Goal: Transaction & Acquisition: Subscribe to service/newsletter

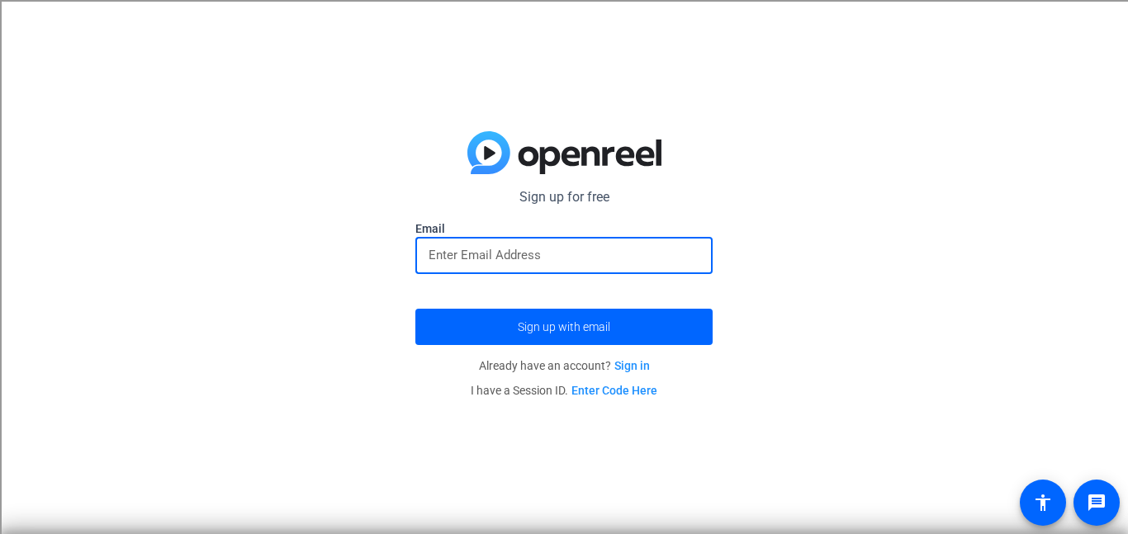
click at [549, 262] on input "email" at bounding box center [564, 255] width 271 height 20
type input "[EMAIL_ADDRESS][DOMAIN_NAME]"
click at [570, 342] on span "submit" at bounding box center [563, 327] width 297 height 40
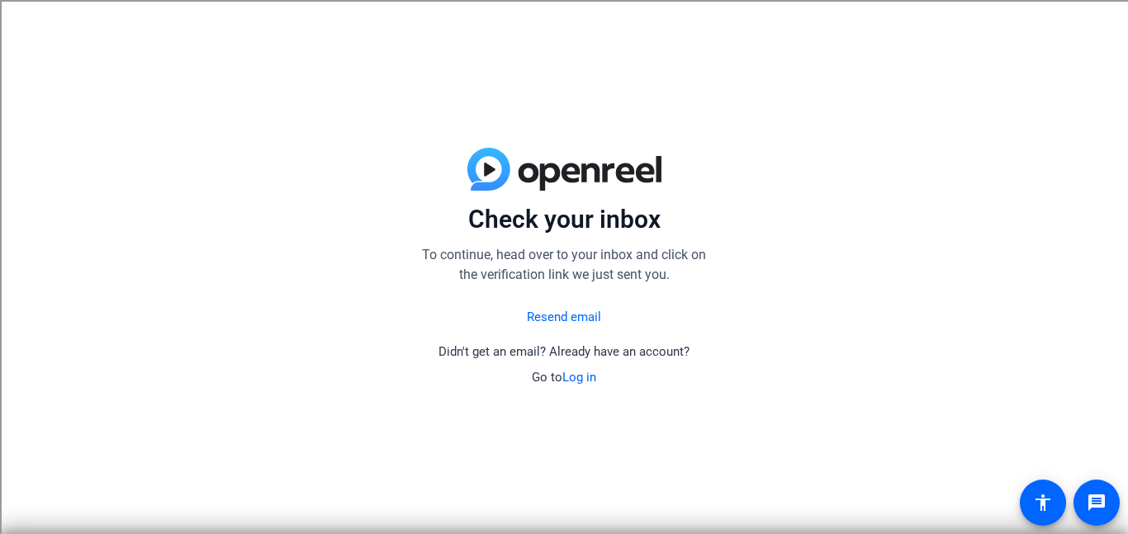
click at [575, 319] on link "Resend email" at bounding box center [564, 317] width 74 height 19
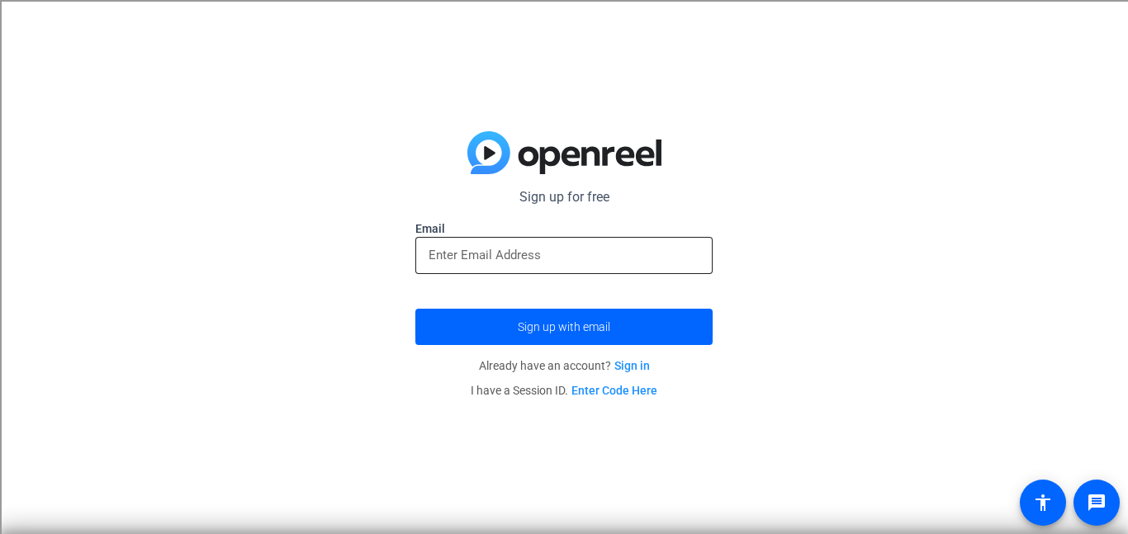
click at [560, 256] on input "email" at bounding box center [564, 255] width 271 height 20
type input "[EMAIL_ADDRESS][DOMAIN_NAME]"
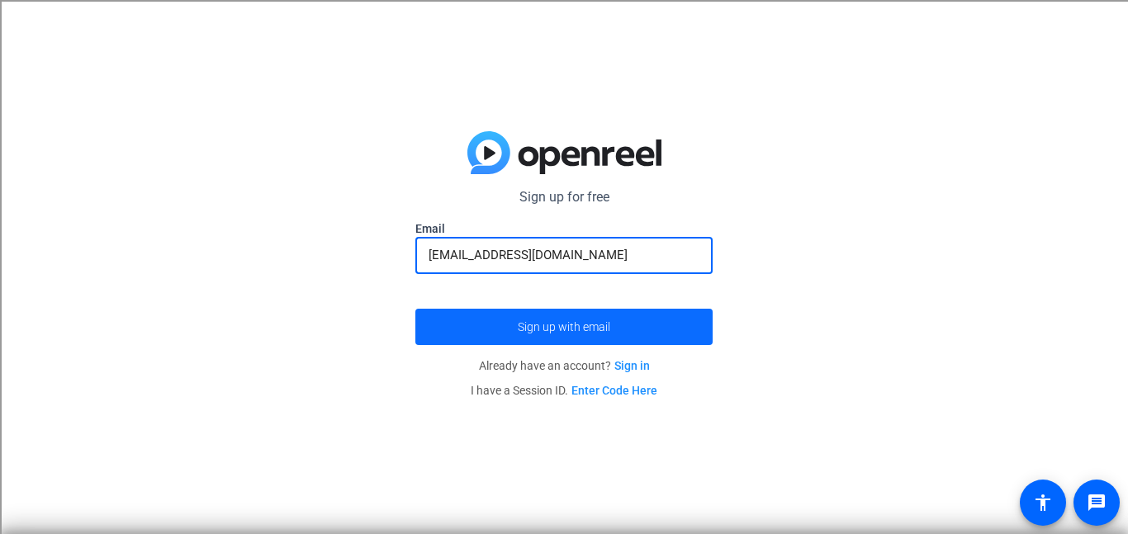
click at [513, 338] on span "submit" at bounding box center [563, 327] width 297 height 40
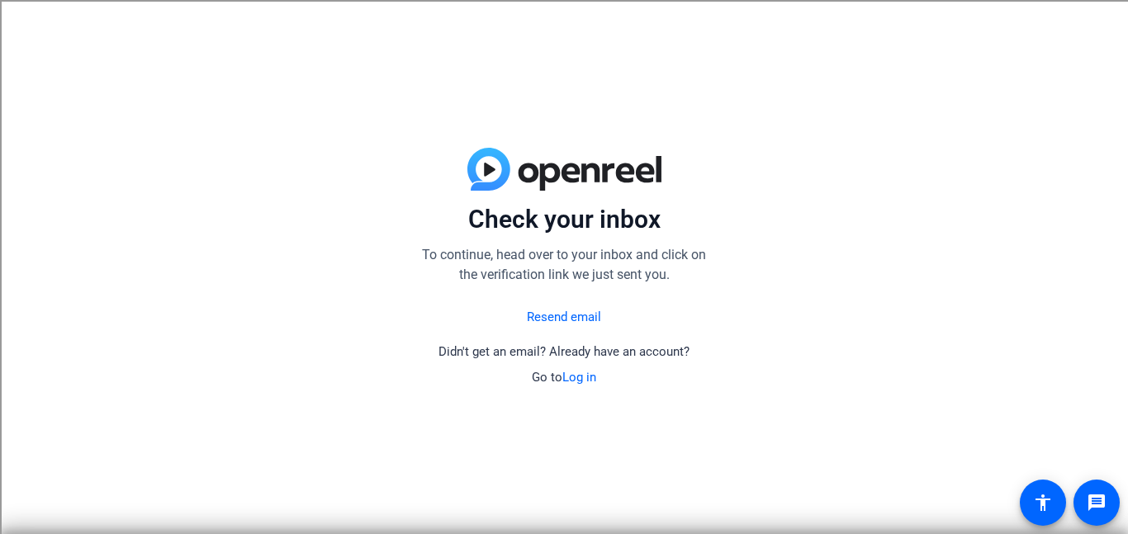
click at [562, 315] on link "Resend email" at bounding box center [564, 317] width 74 height 19
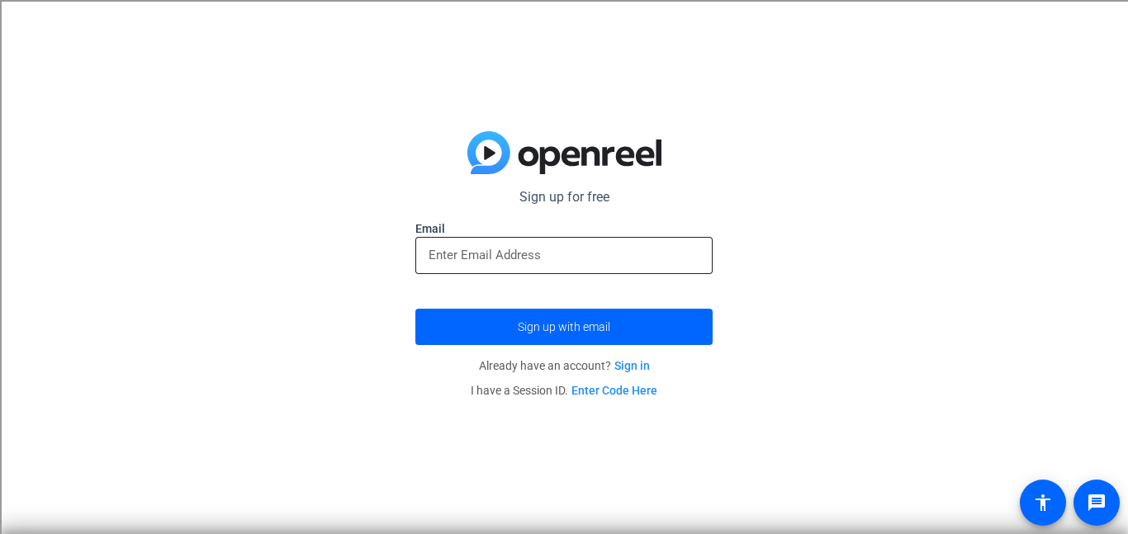
click at [533, 268] on div at bounding box center [564, 255] width 271 height 37
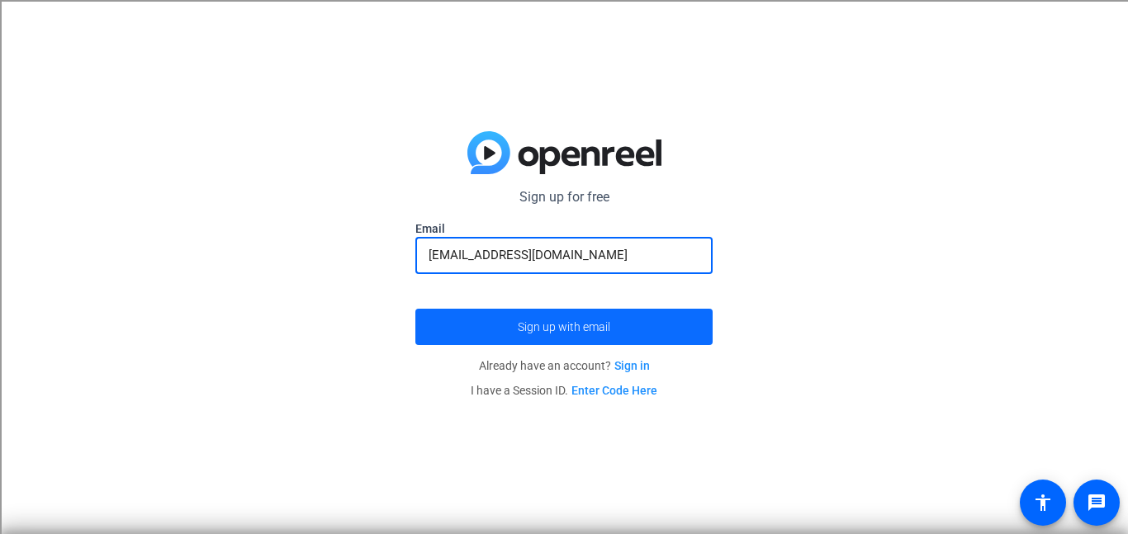
click at [557, 327] on span "Sign up with email" at bounding box center [564, 327] width 92 height 0
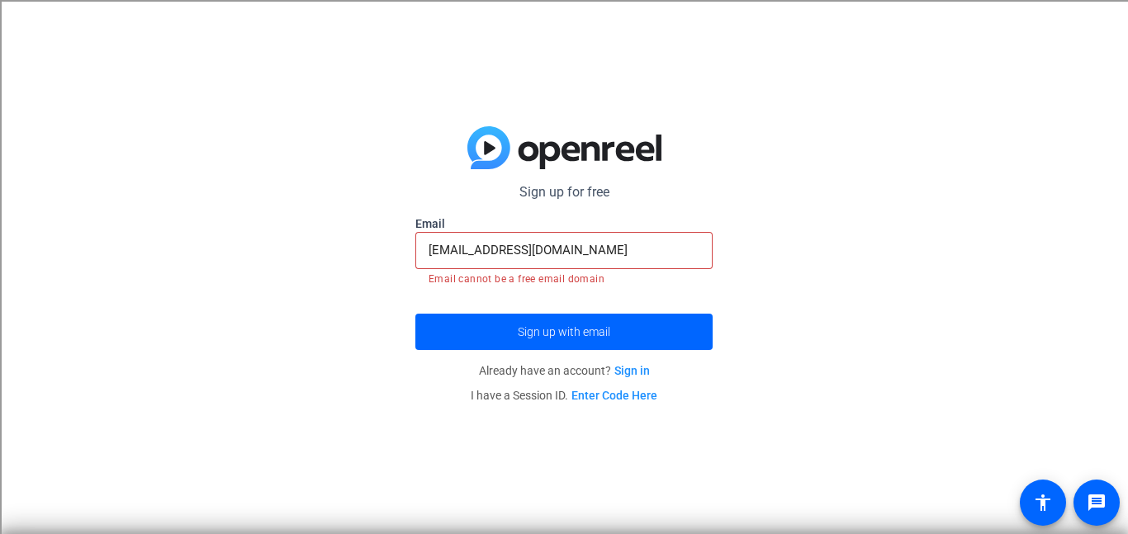
click at [533, 244] on input "[EMAIL_ADDRESS][DOMAIN_NAME]" at bounding box center [564, 250] width 271 height 20
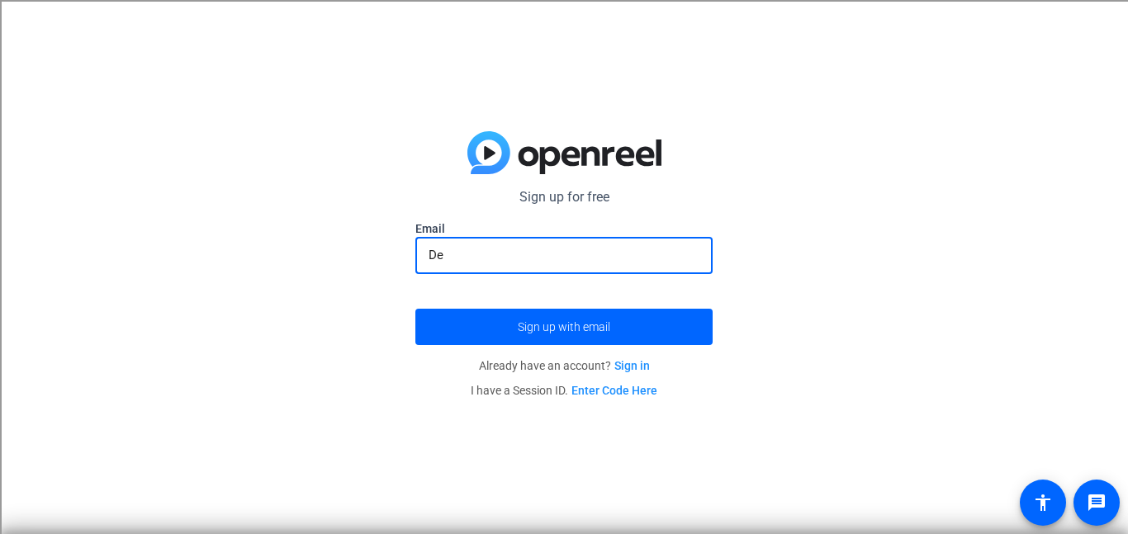
type input "D"
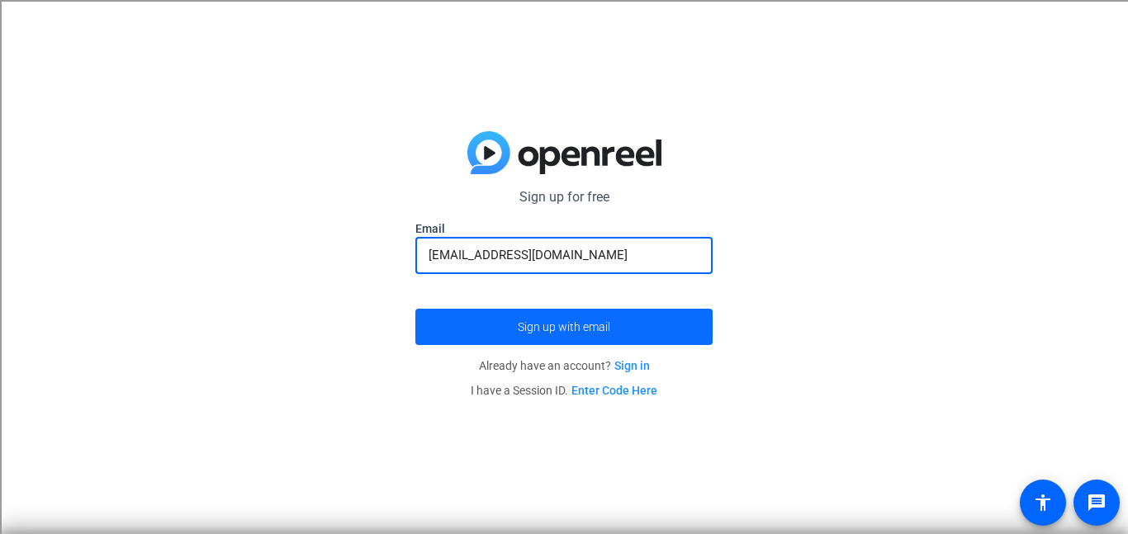
type input "[EMAIL_ADDRESS][DOMAIN_NAME]"
click at [515, 333] on span "submit" at bounding box center [563, 327] width 297 height 40
